Goal: Information Seeking & Learning: Learn about a topic

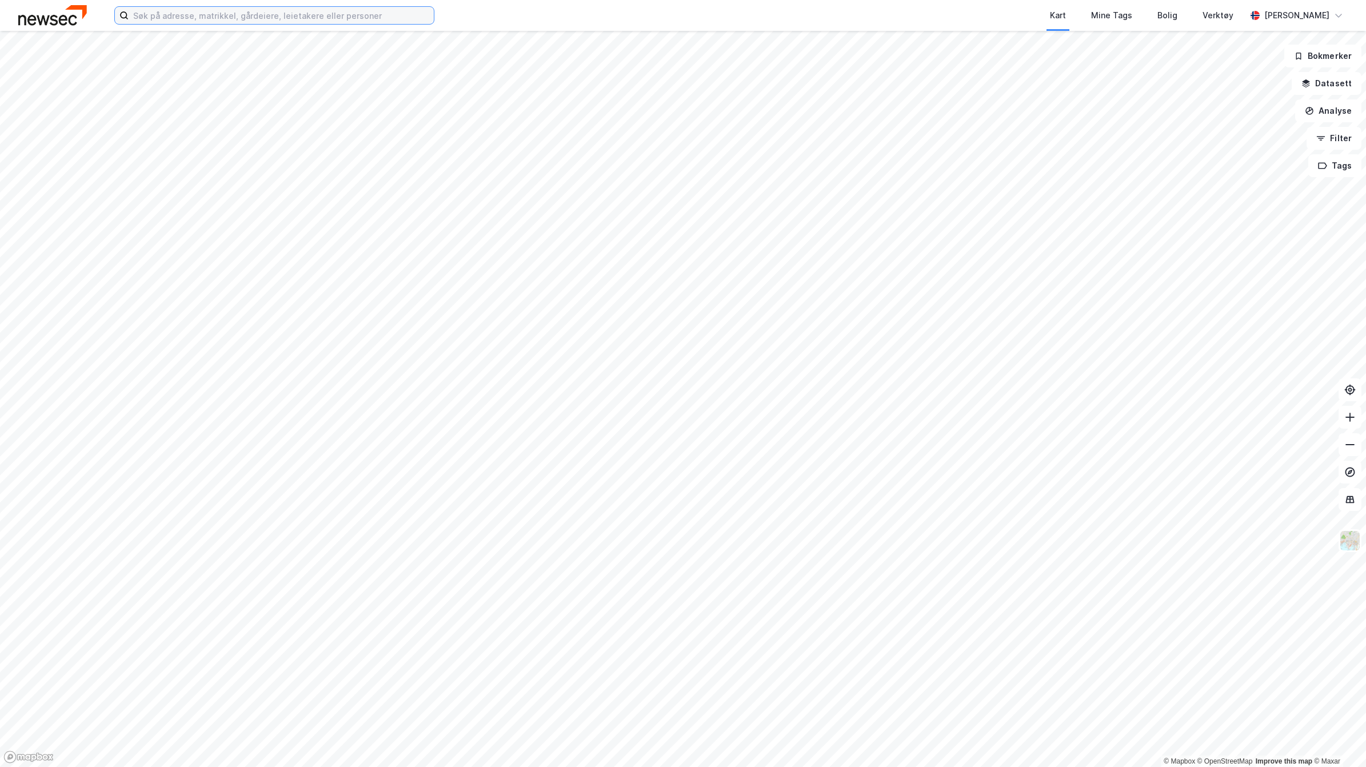
click at [256, 15] on input at bounding box center [281, 15] width 305 height 17
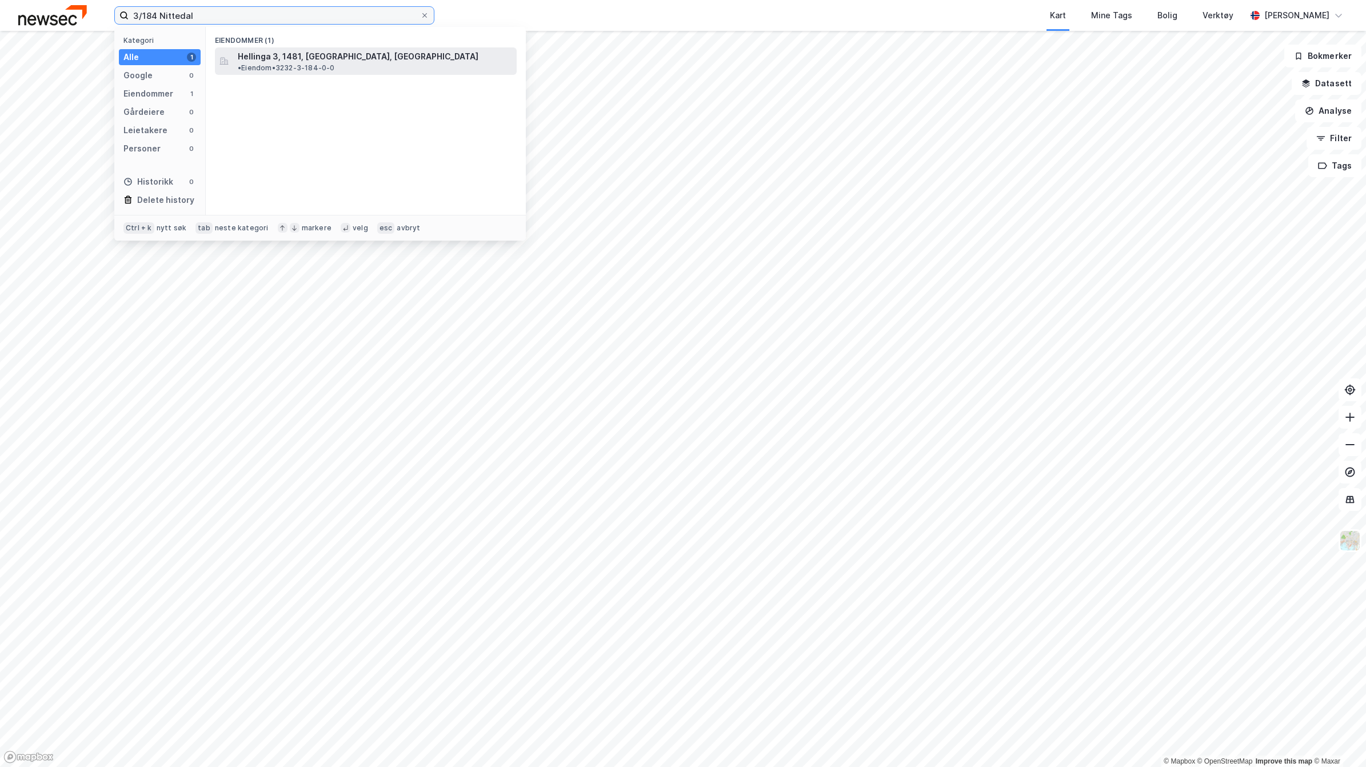
type input "3/184 Nittedal"
click at [326, 51] on span "Hellinga 3, 1481, [GEOGRAPHIC_DATA], [GEOGRAPHIC_DATA]" at bounding box center [358, 57] width 241 height 14
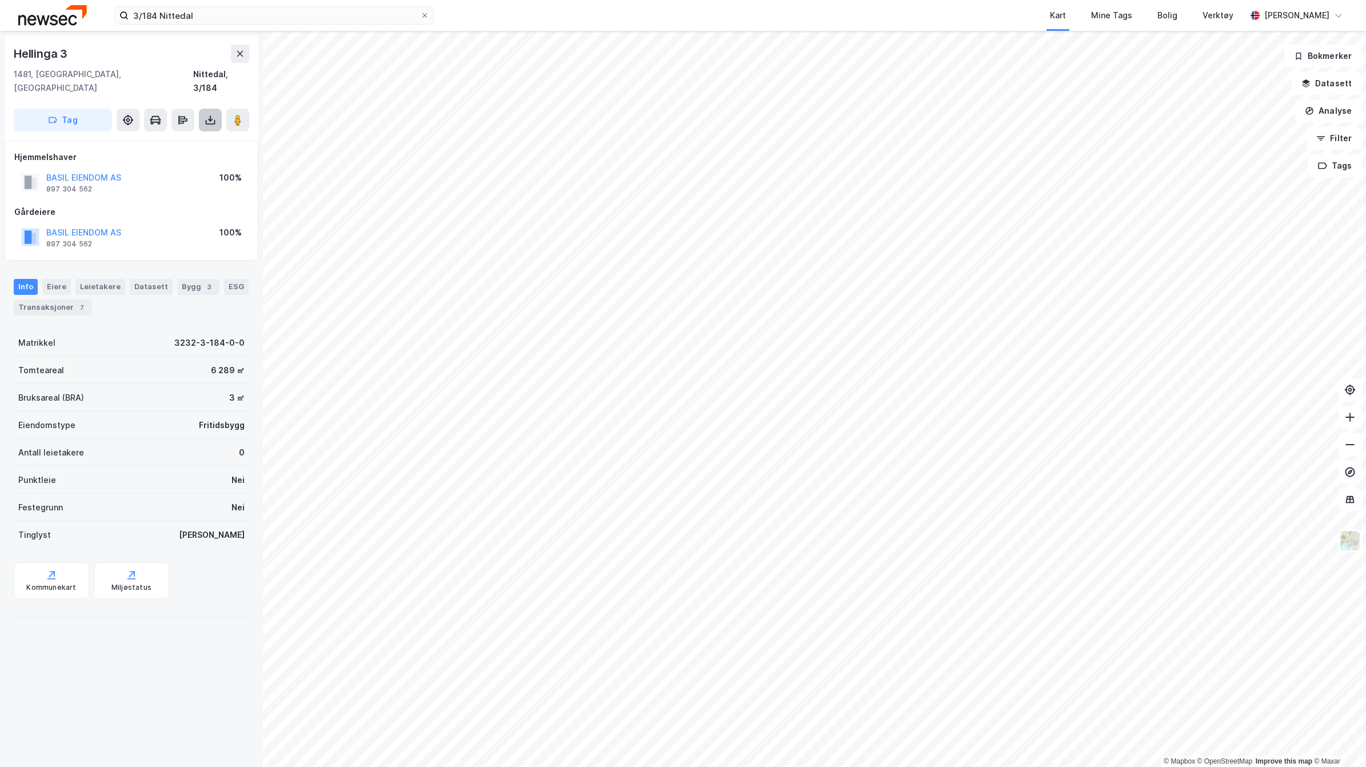
click at [205, 114] on icon at bounding box center [210, 119] width 11 height 11
click at [146, 138] on div "Last ned grunnbok" at bounding box center [154, 142] width 66 height 9
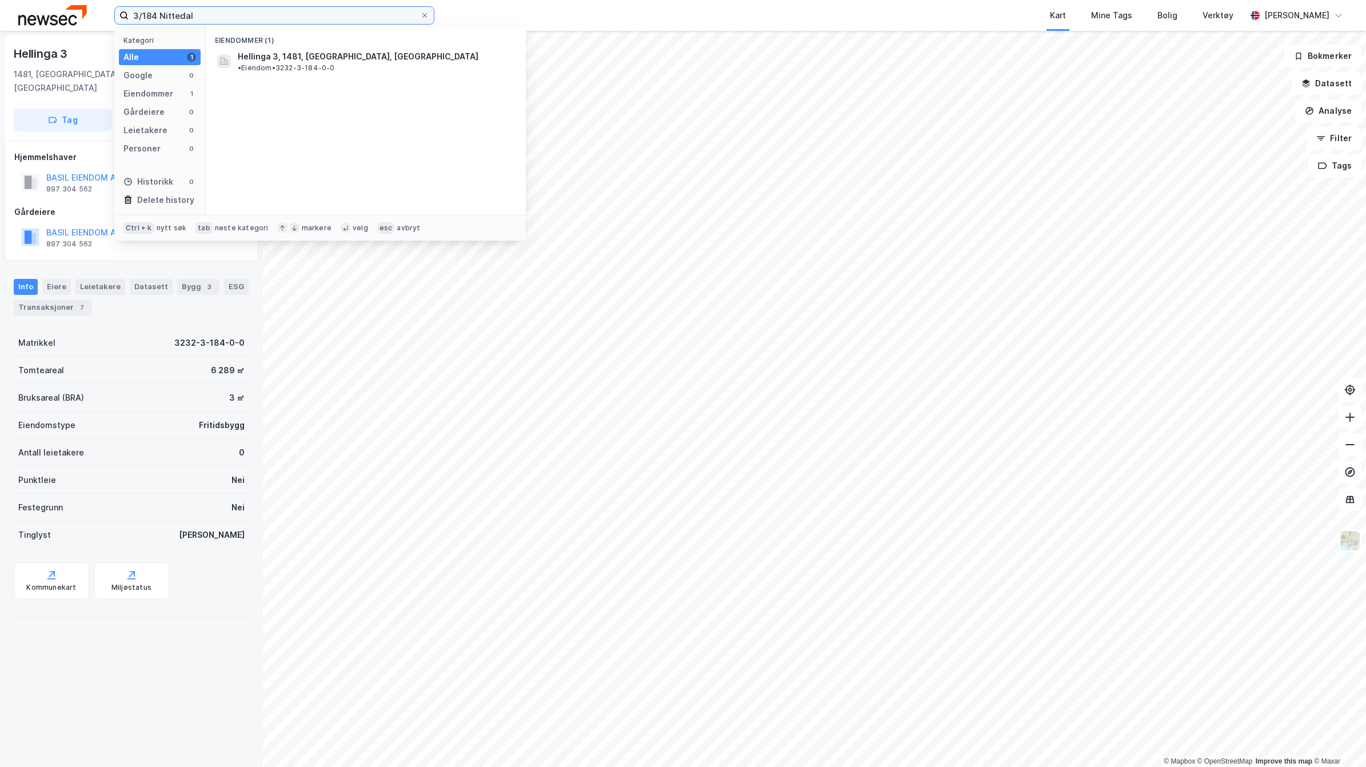
click at [212, 13] on input "3/184 Nittedal" at bounding box center [275, 15] width 292 height 17
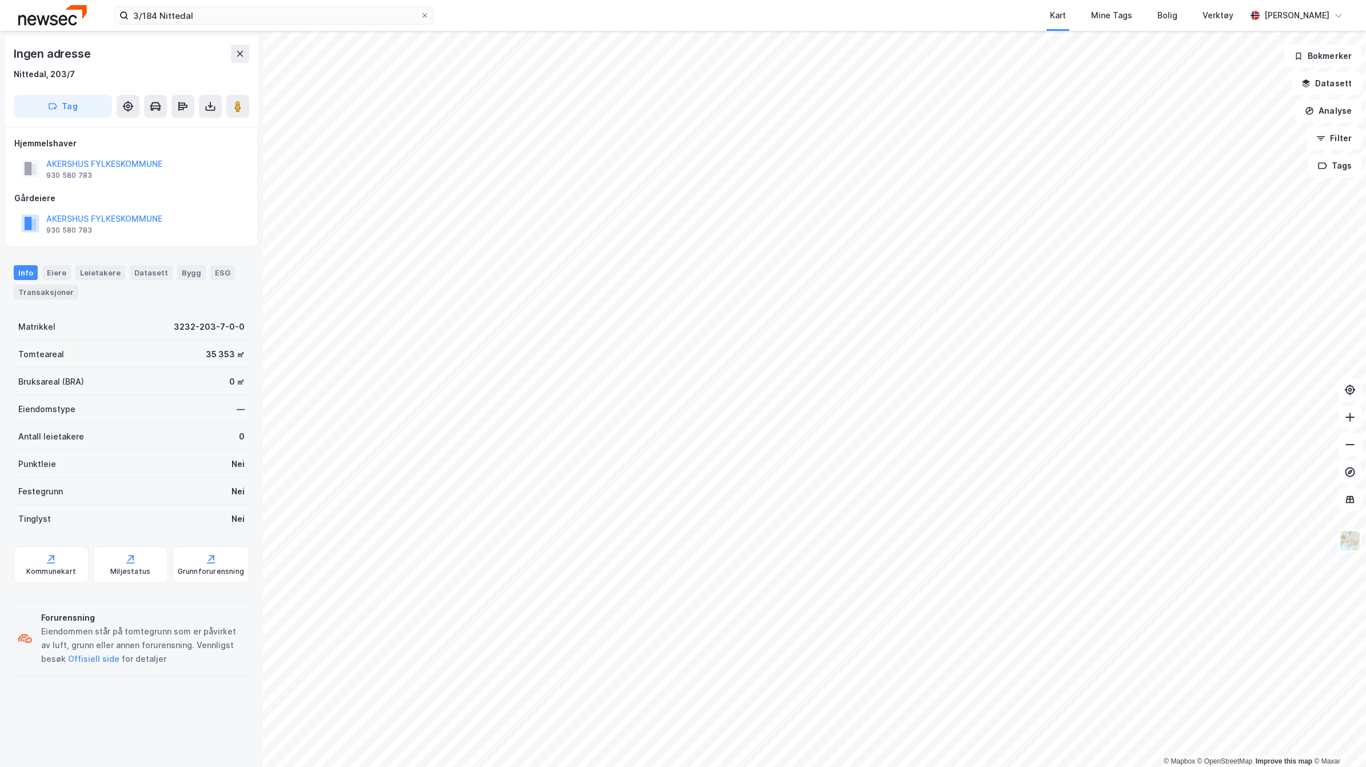
click at [775, 767] on html "3/184 Nittedal Kart Mine Tags Bolig Verktøy [PERSON_NAME] © Mapbox © OpenStreet…" at bounding box center [683, 383] width 1366 height 767
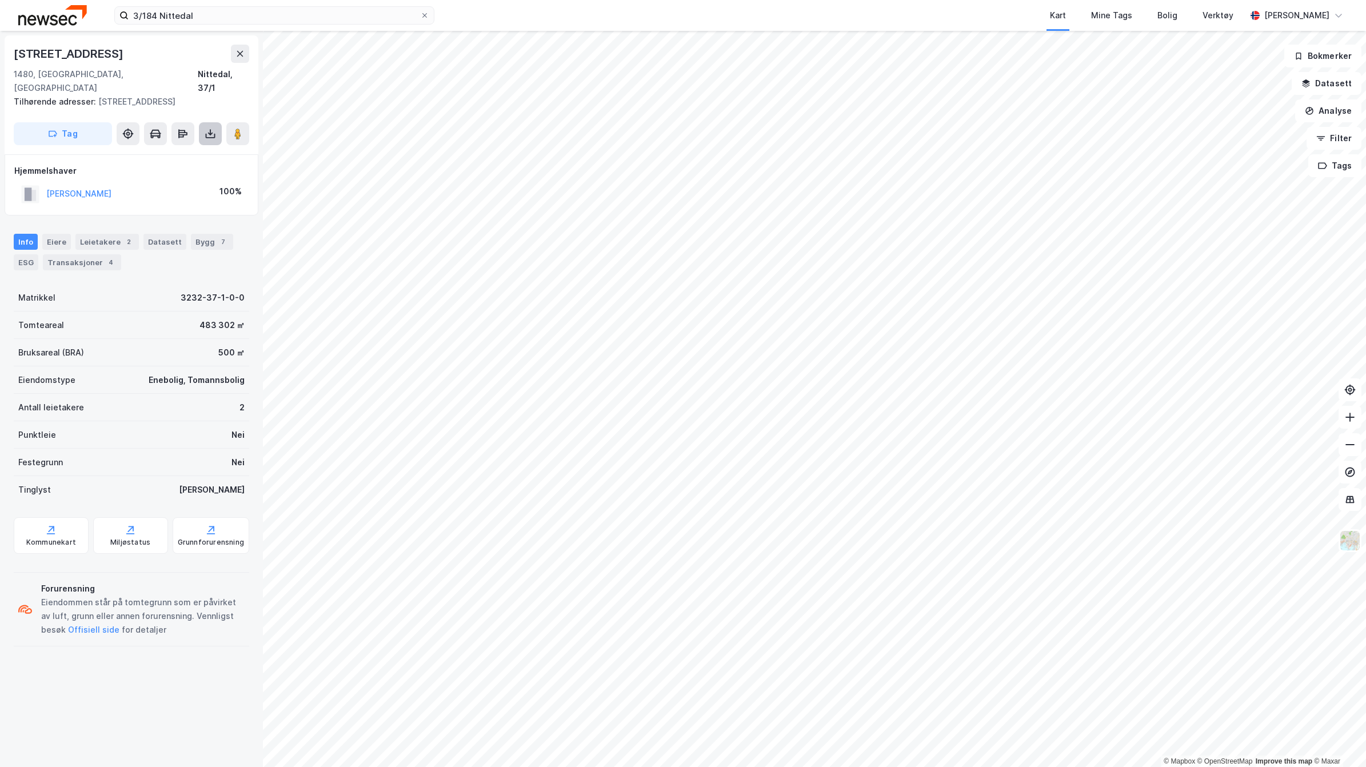
click at [213, 128] on icon at bounding box center [210, 133] width 11 height 11
click at [178, 152] on div "Last ned grunnbok" at bounding box center [154, 156] width 66 height 9
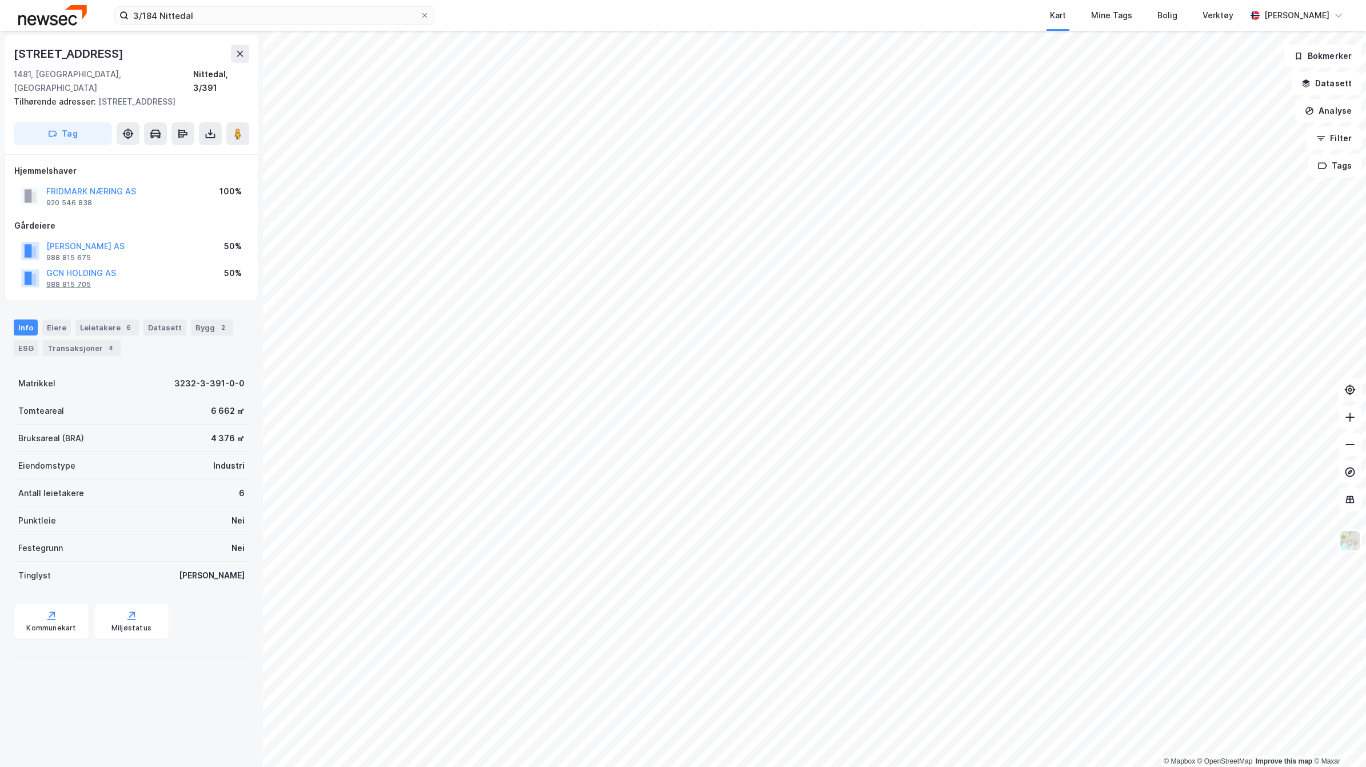
click at [55, 280] on div "988 815 705" at bounding box center [68, 284] width 45 height 9
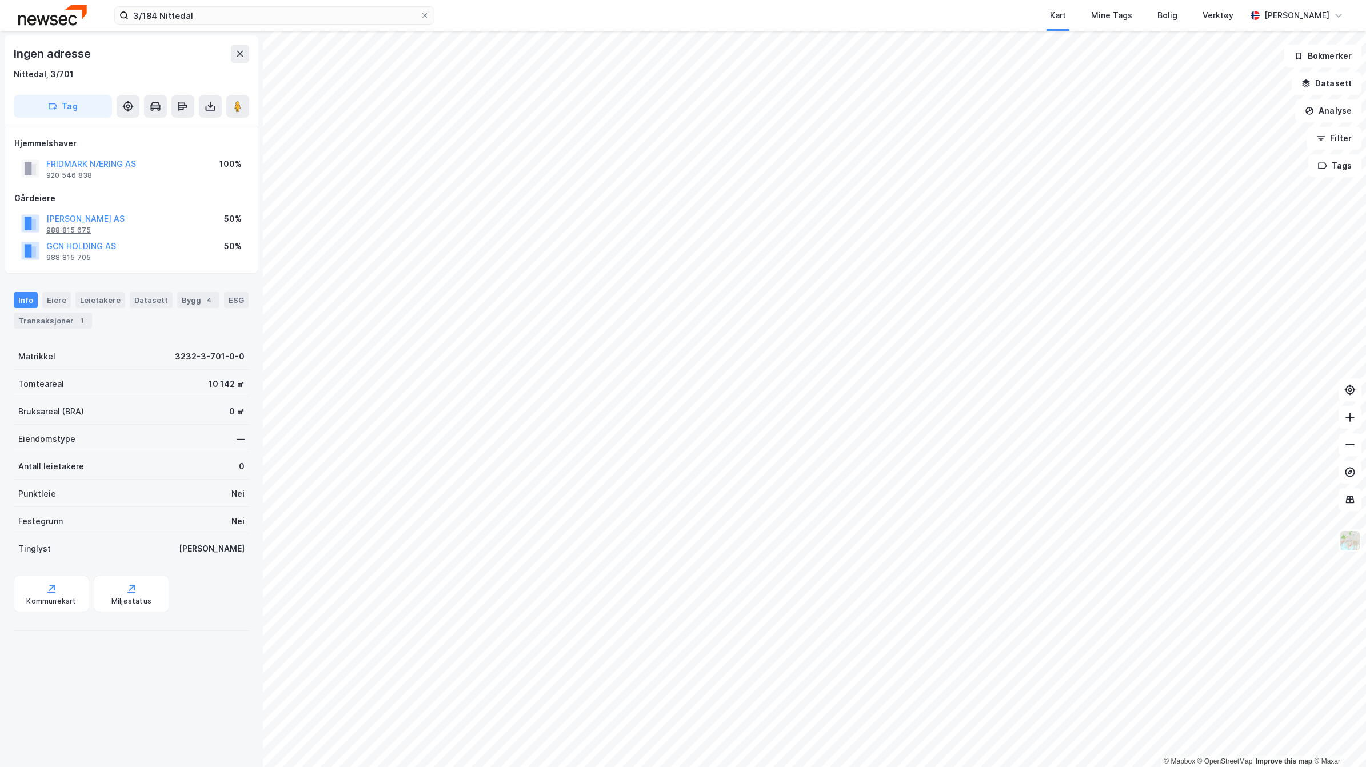
click at [58, 229] on div "988 815 675" at bounding box center [68, 230] width 45 height 9
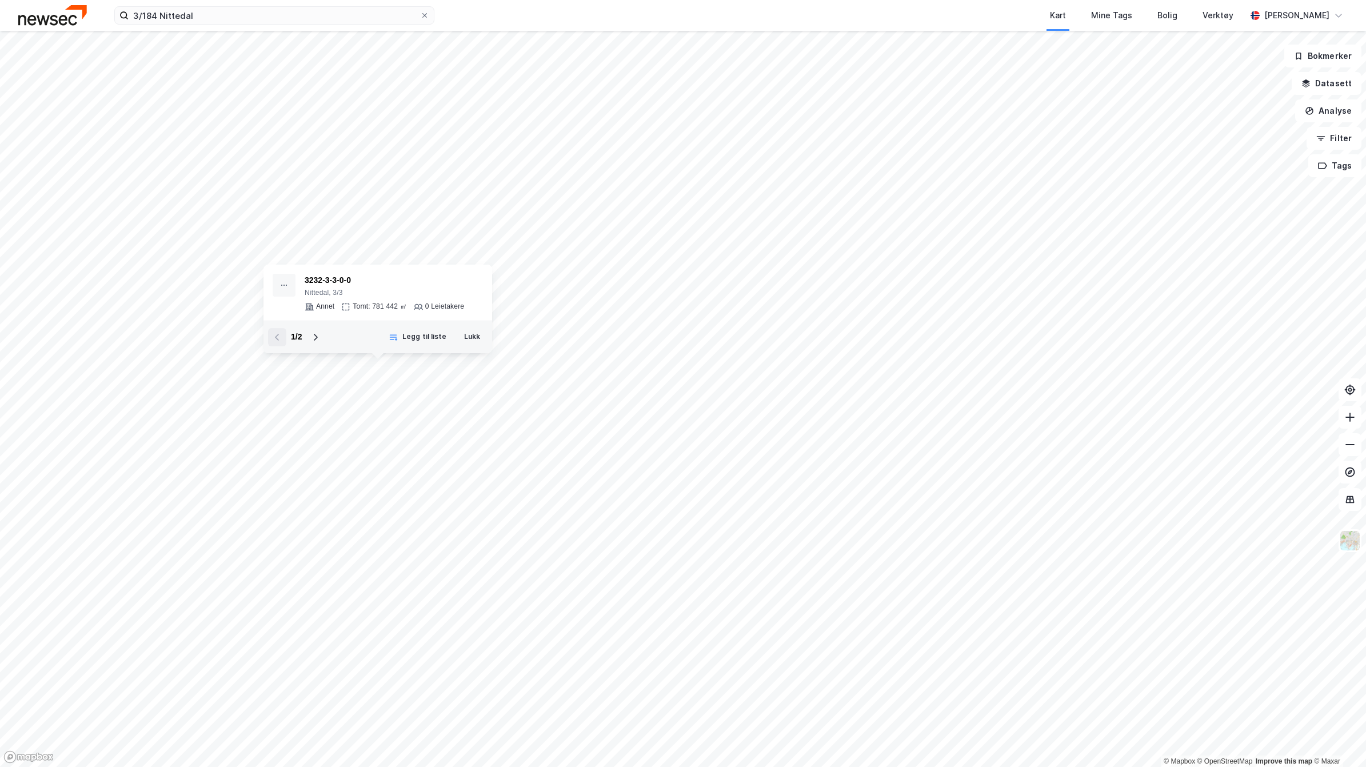
click at [742, 0] on html "3/184 Nittedal Kart Mine Tags Bolig Verktøy [PERSON_NAME] © Mapbox © OpenStreet…" at bounding box center [683, 383] width 1366 height 767
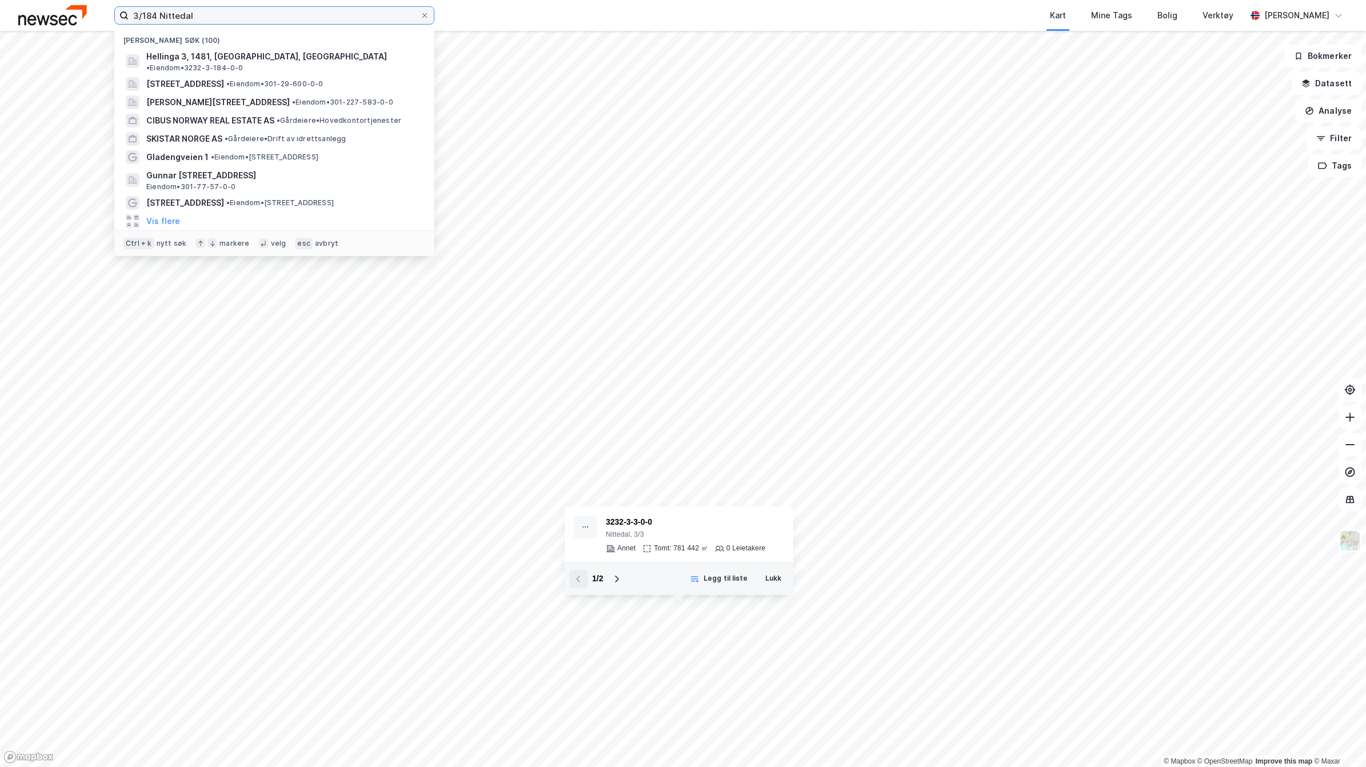
click at [194, 18] on input "3/184 Nittedal" at bounding box center [275, 15] width 292 height 17
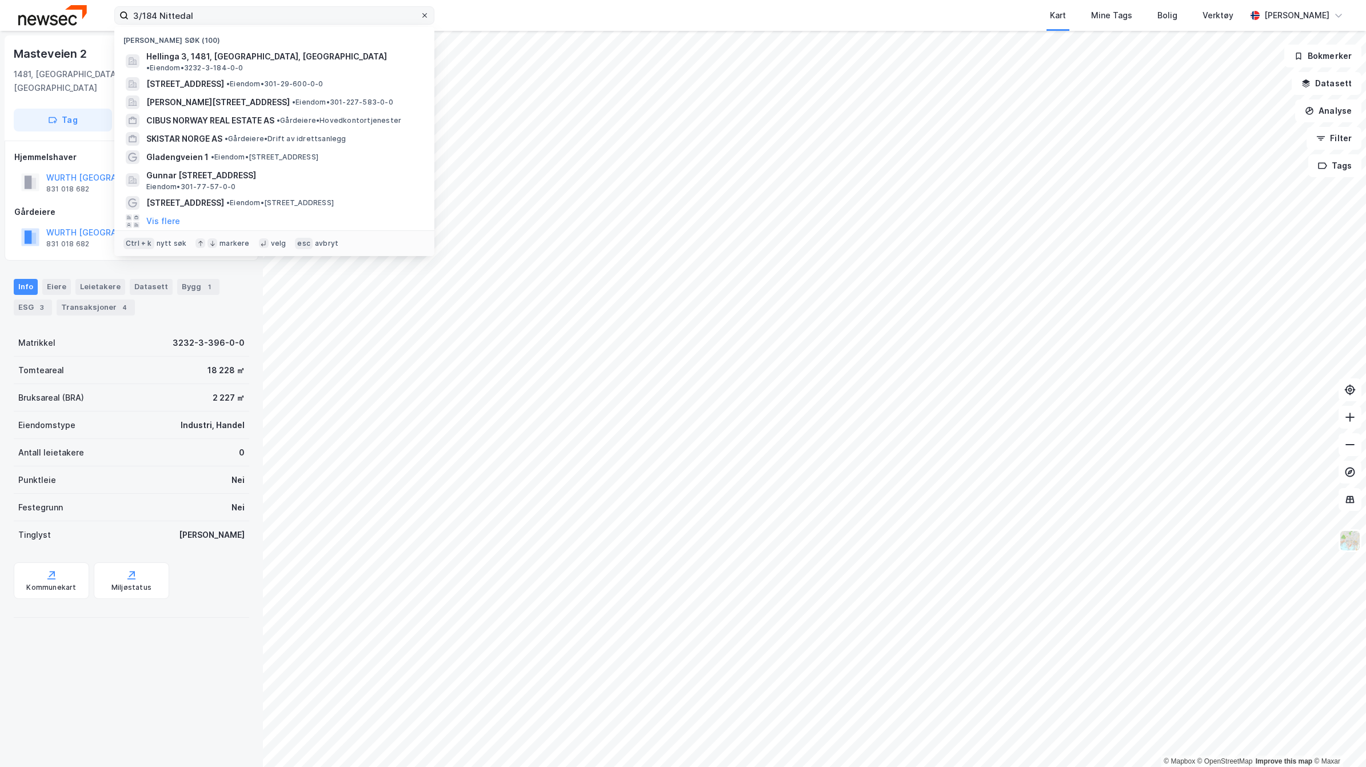
click at [424, 17] on icon at bounding box center [424, 15] width 7 height 7
click at [420, 17] on input "3/184 Nittedal" at bounding box center [275, 15] width 292 height 17
